Goal: Information Seeking & Learning: Learn about a topic

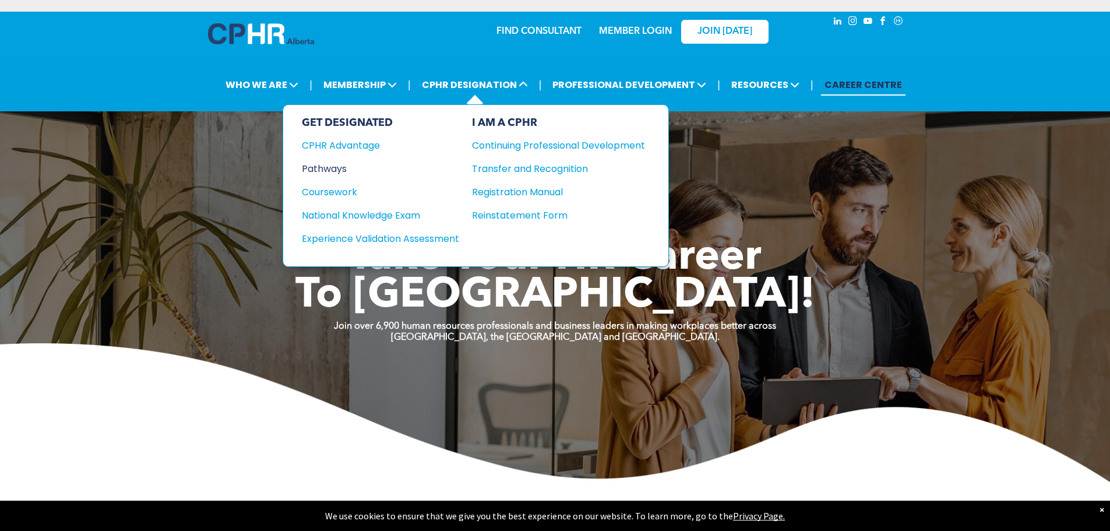
click at [329, 169] on div "Pathways" at bounding box center [373, 168] width 142 height 15
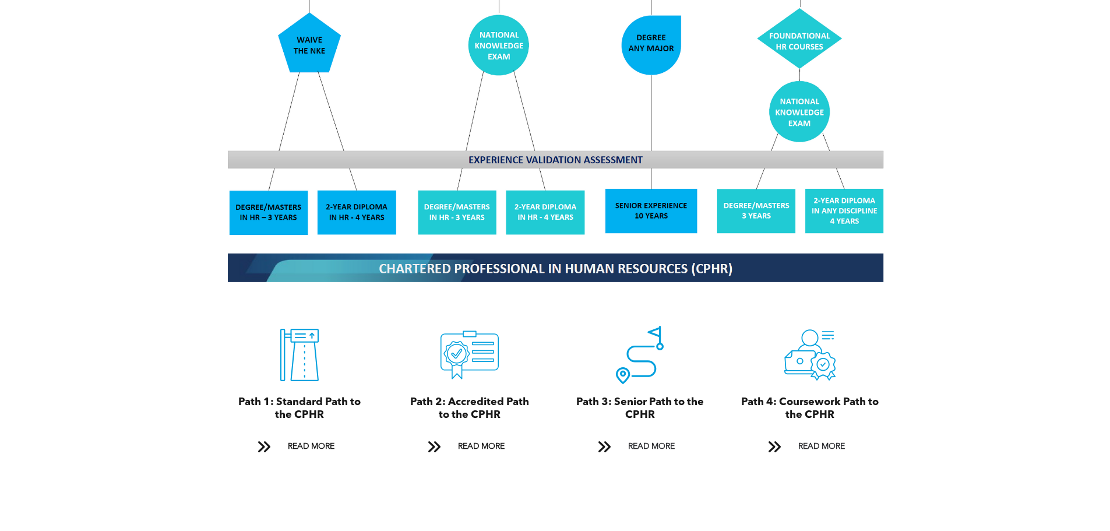
scroll to position [1165, 0]
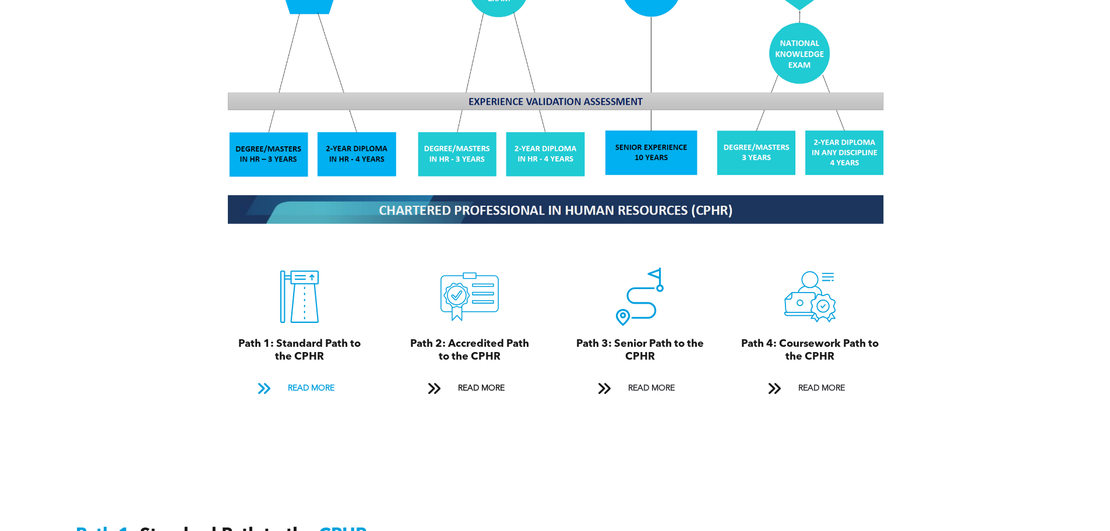
click at [310, 378] on span "READ MORE" at bounding box center [311, 389] width 55 height 22
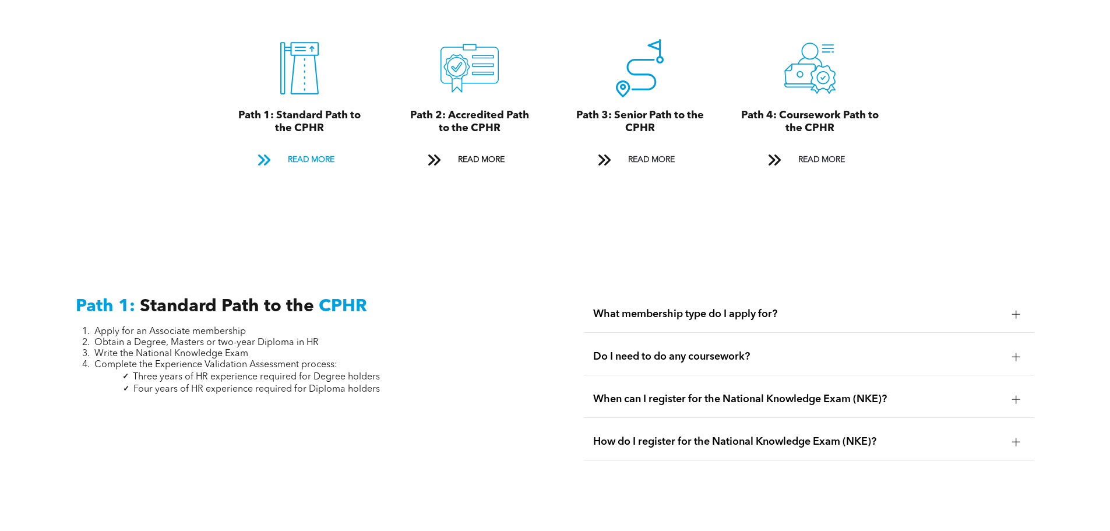
scroll to position [1622, 0]
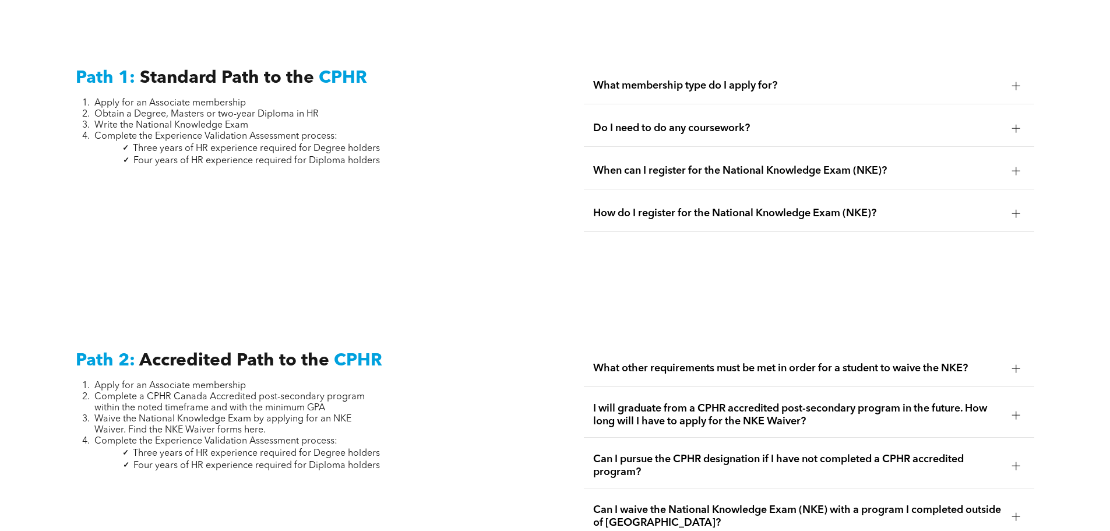
click at [799, 79] on span "What membership type do I apply for?" at bounding box center [798, 85] width 410 height 13
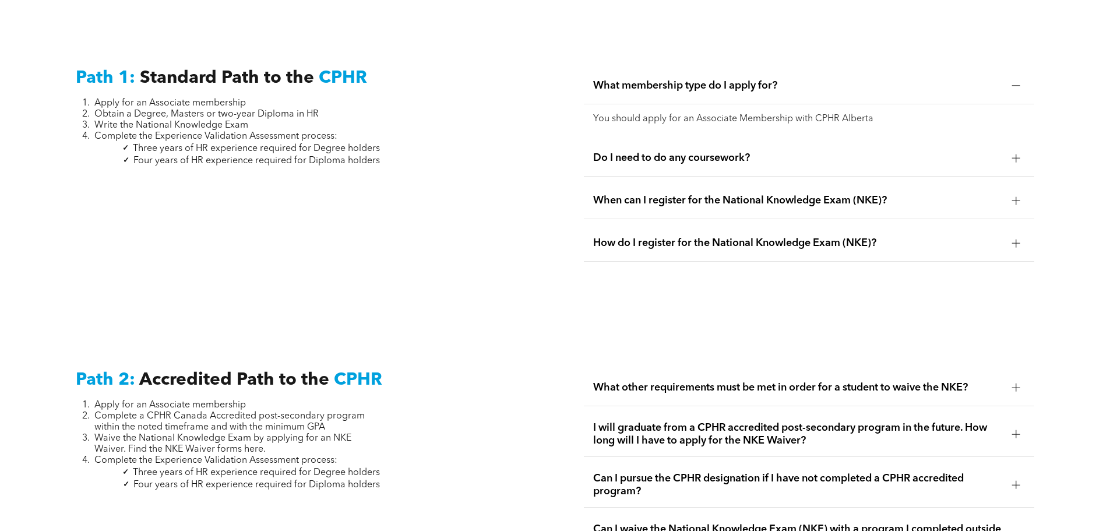
click at [760, 151] on span "Do I need to do any coursework?" at bounding box center [798, 157] width 410 height 13
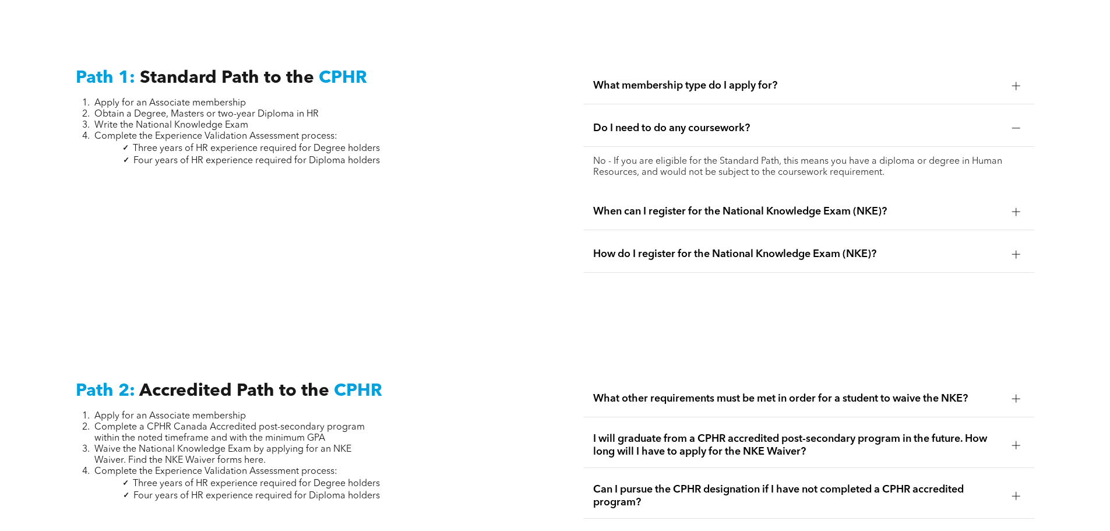
click at [921, 205] on span "When can I register for the National Knowledge Exam (NKE)?" at bounding box center [798, 211] width 410 height 13
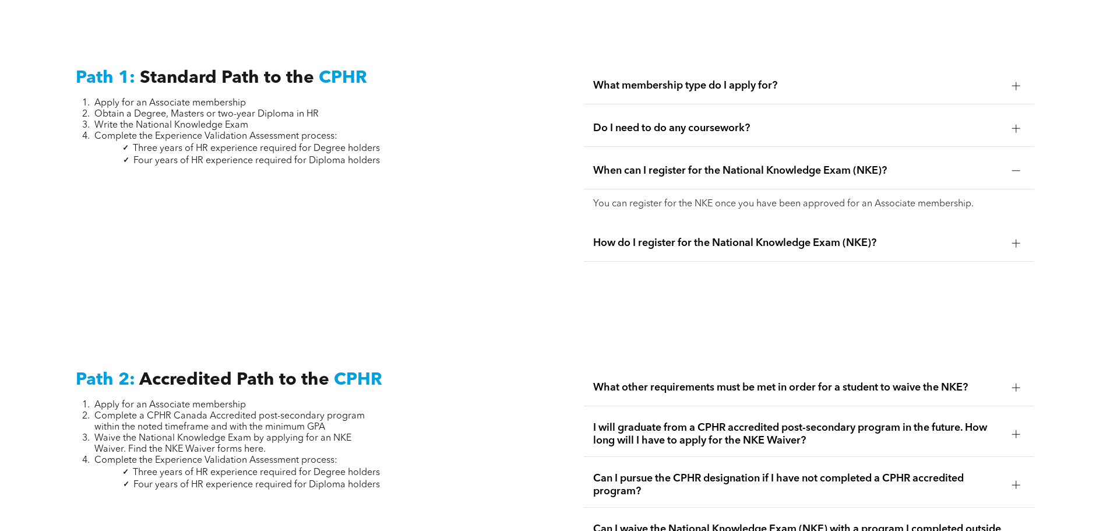
click at [895, 237] on span "How do I register for the National Knowledge Exam (NKE)?" at bounding box center [798, 243] width 410 height 13
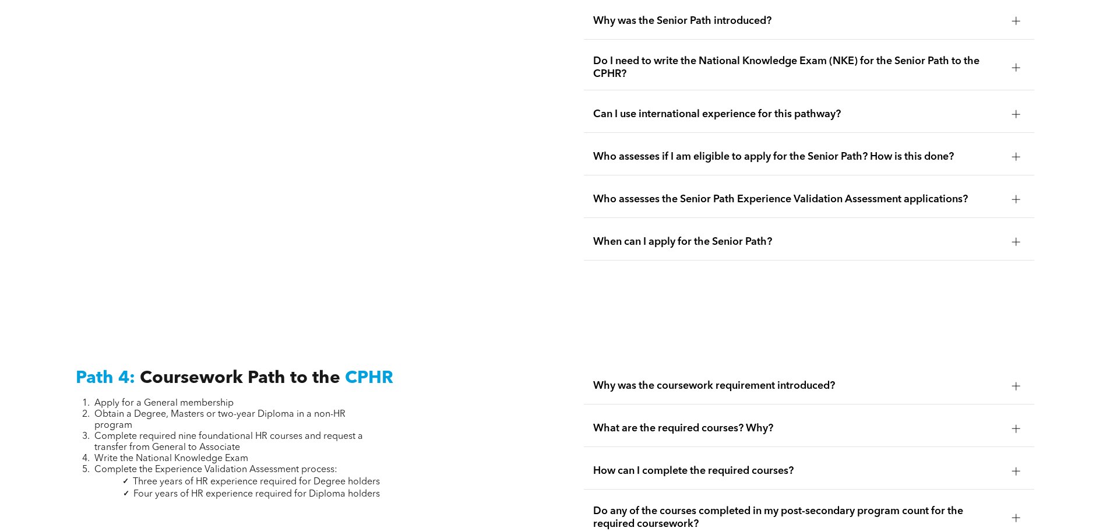
scroll to position [3370, 0]
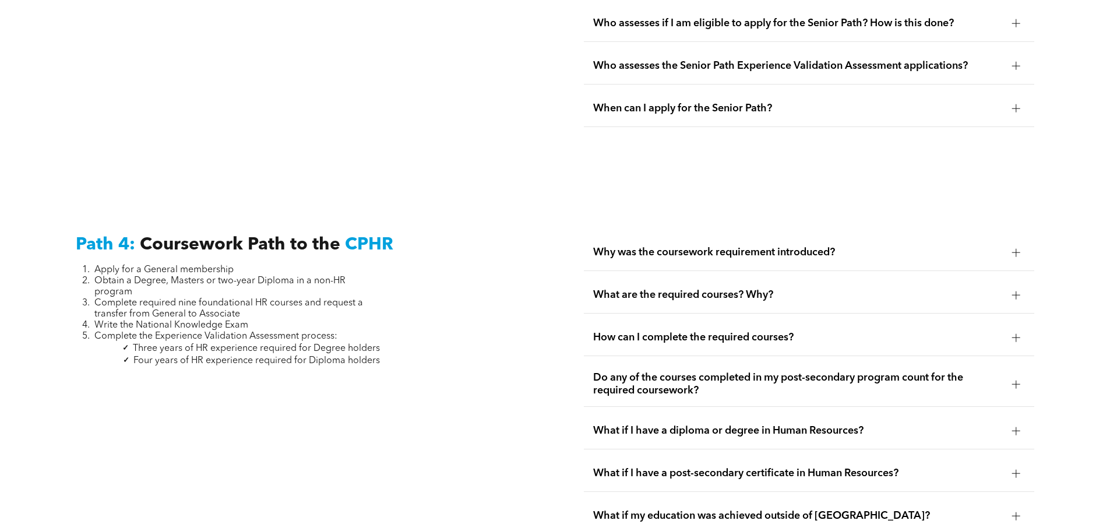
click at [853, 246] on span "Why was the coursework requirement introduced?" at bounding box center [798, 252] width 410 height 13
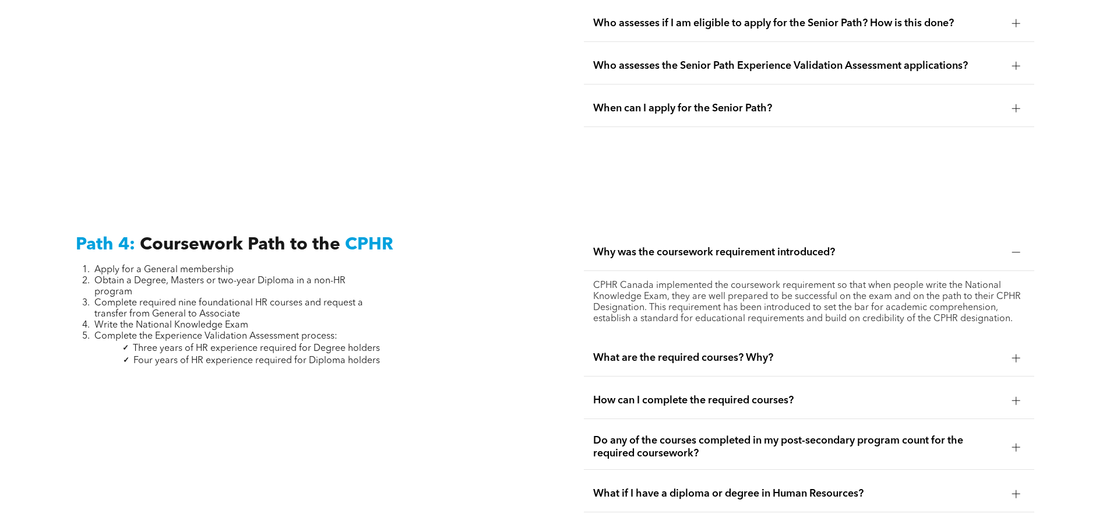
click at [854, 246] on span "Why was the coursework requirement introduced?" at bounding box center [798, 252] width 410 height 13
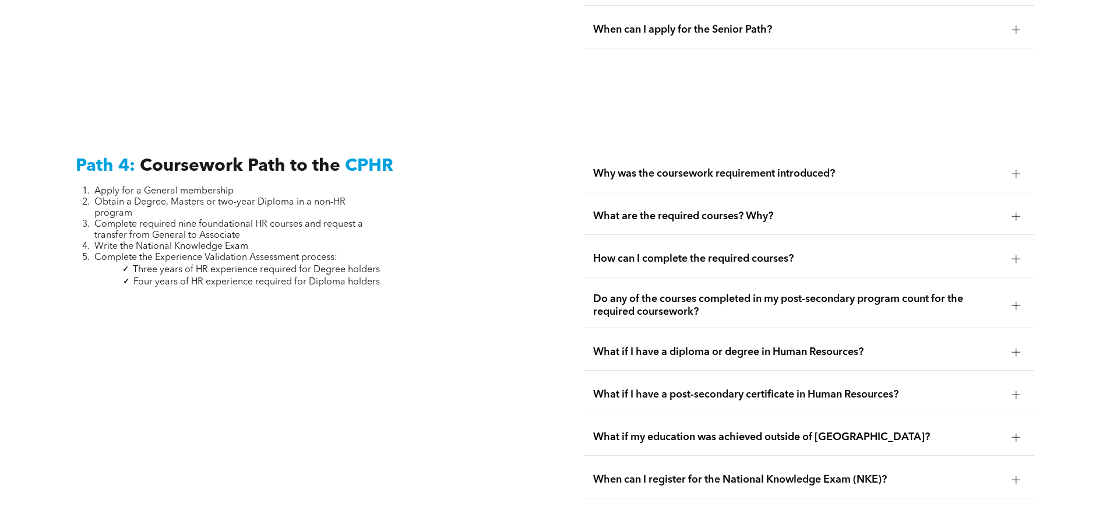
scroll to position [3428, 0]
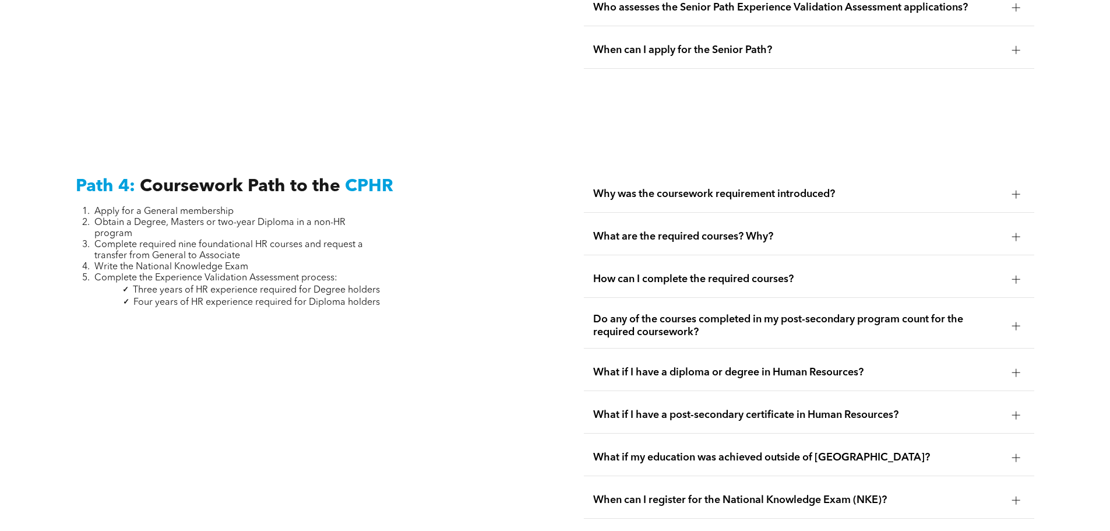
click at [931, 366] on span "What if I have a diploma or degree in Human Resources?" at bounding box center [798, 372] width 410 height 13
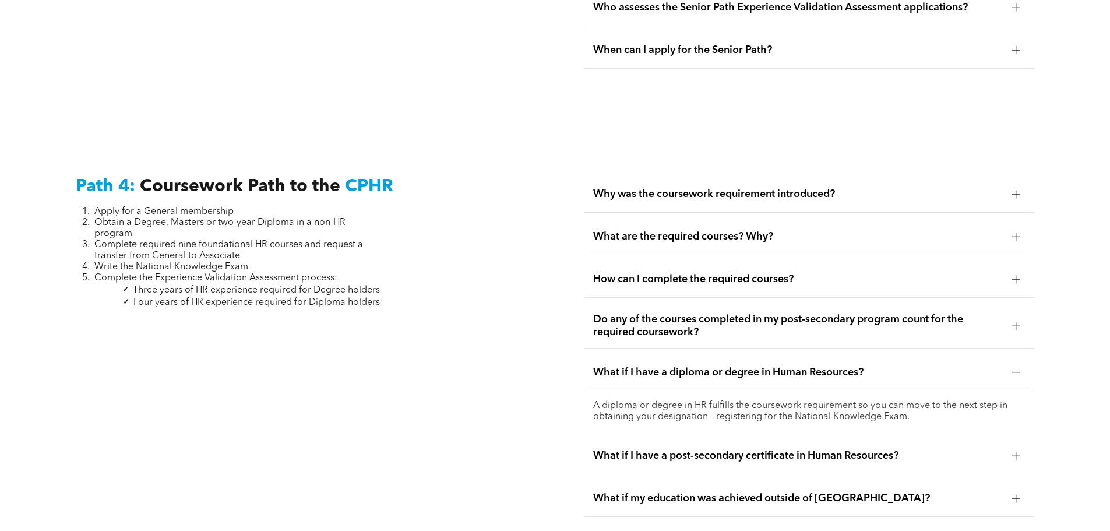
click at [931, 366] on span "What if I have a diploma or degree in Human Resources?" at bounding box center [798, 372] width 410 height 13
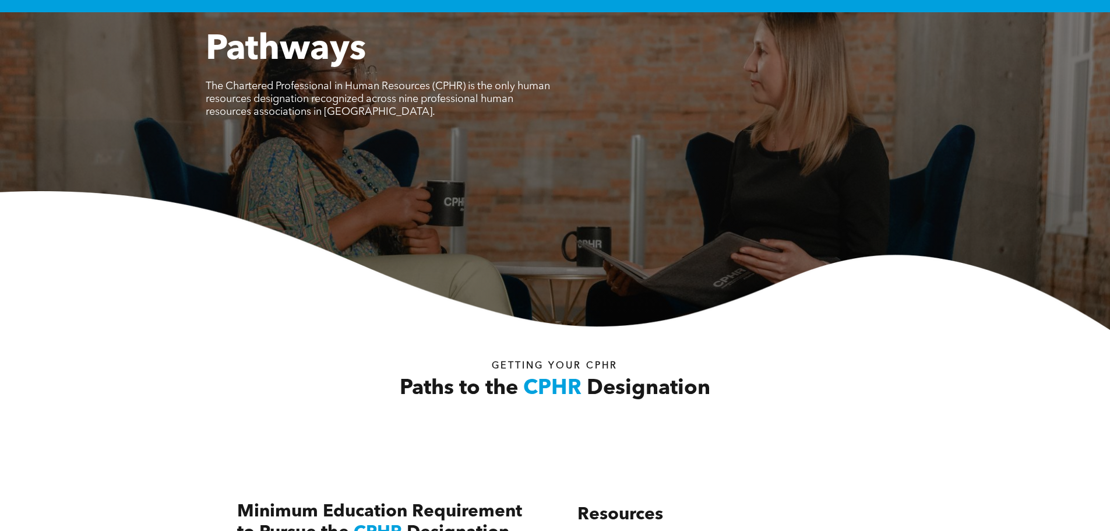
scroll to position [0, 0]
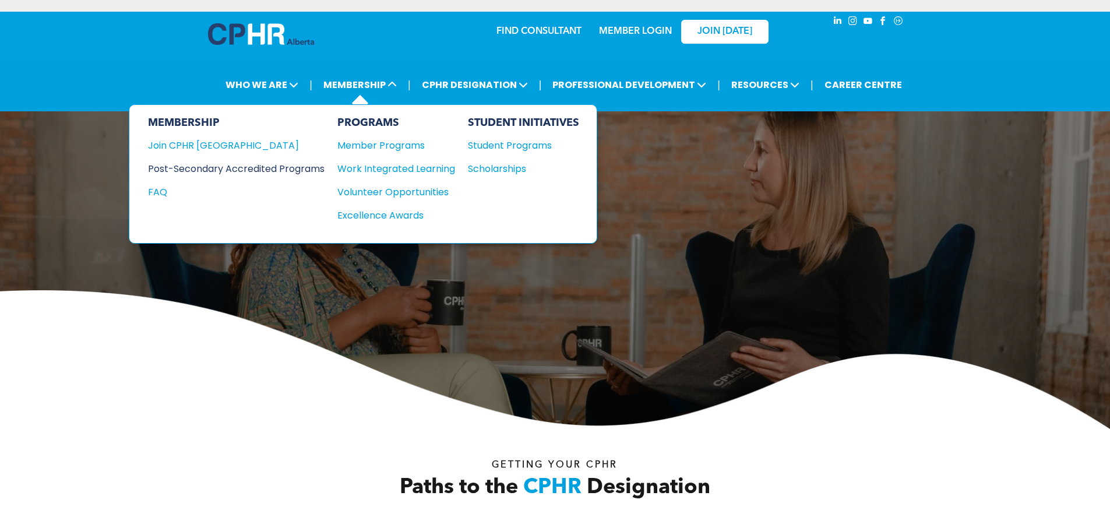
click at [201, 167] on div "Post-Secondary Accredited Programs" at bounding box center [227, 168] width 159 height 15
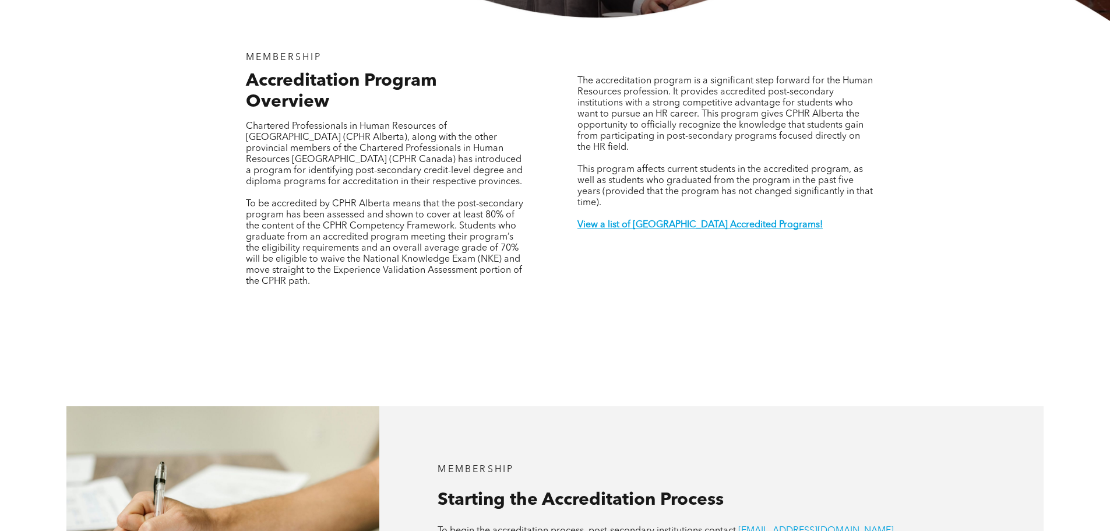
scroll to position [524, 0]
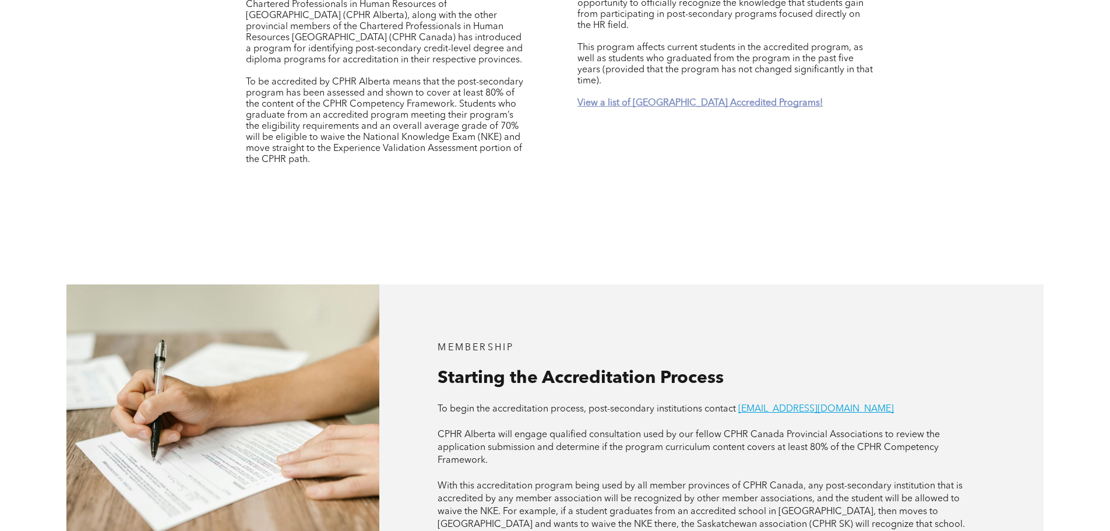
click at [683, 98] on strong "View a list of Alberta Accredited Programs!" at bounding box center [699, 102] width 245 height 9
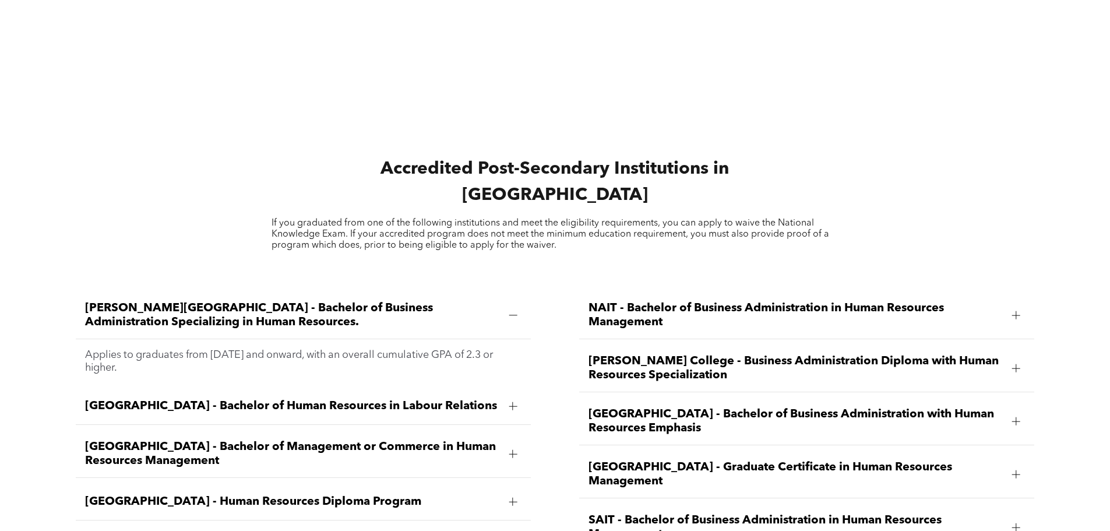
scroll to position [1528, 0]
